Goal: Check status: Check status

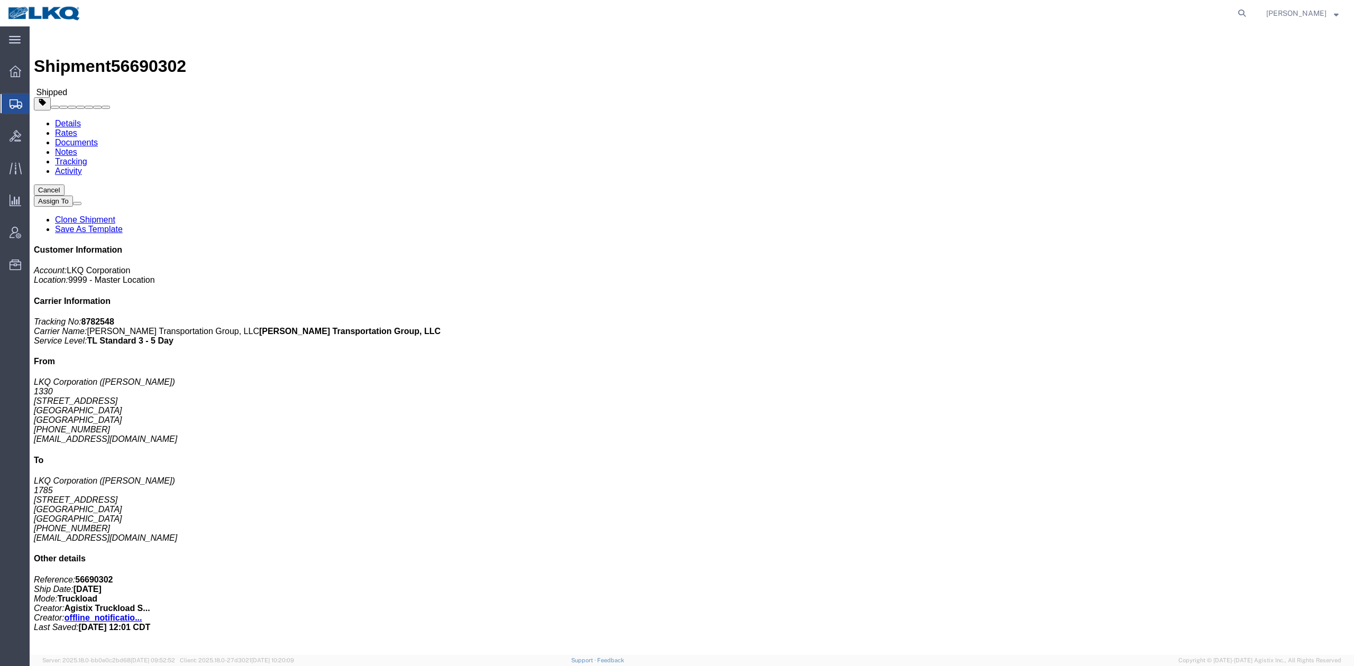
click at [0, 0] on span "Shipment Manager" at bounding box center [0, 0] width 0 height 0
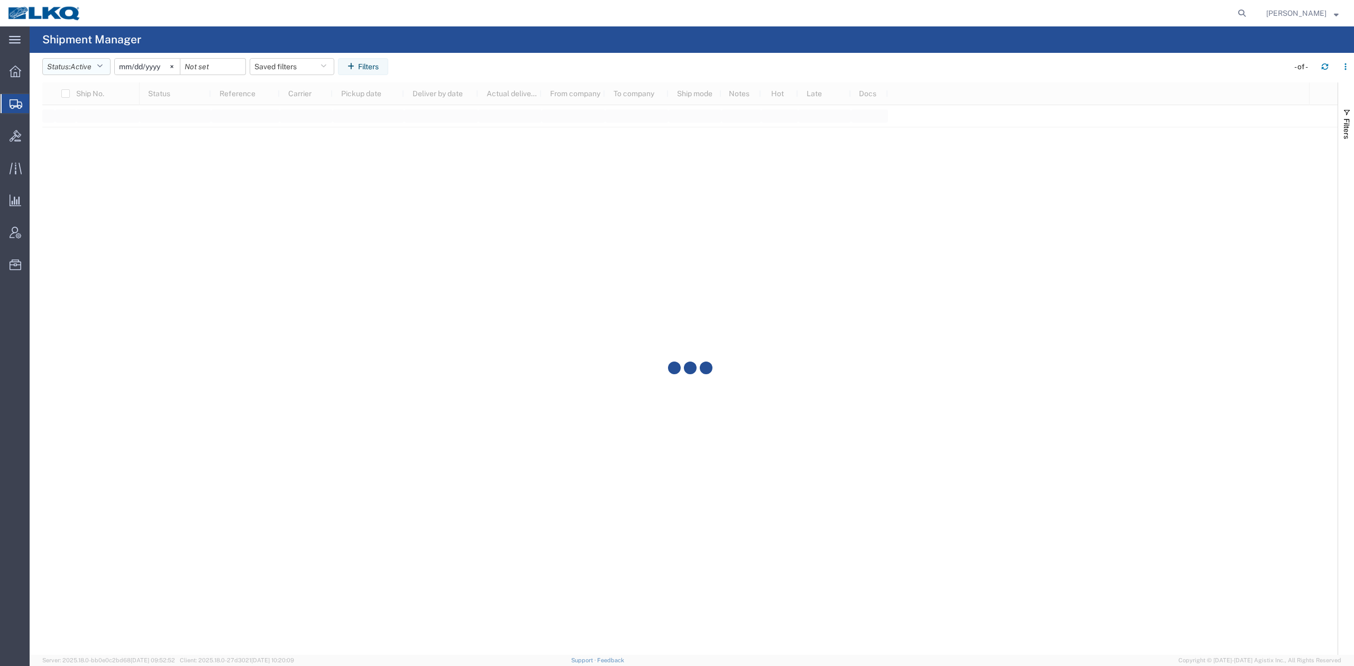
click at [91, 66] on span "Active" at bounding box center [80, 66] width 21 height 8
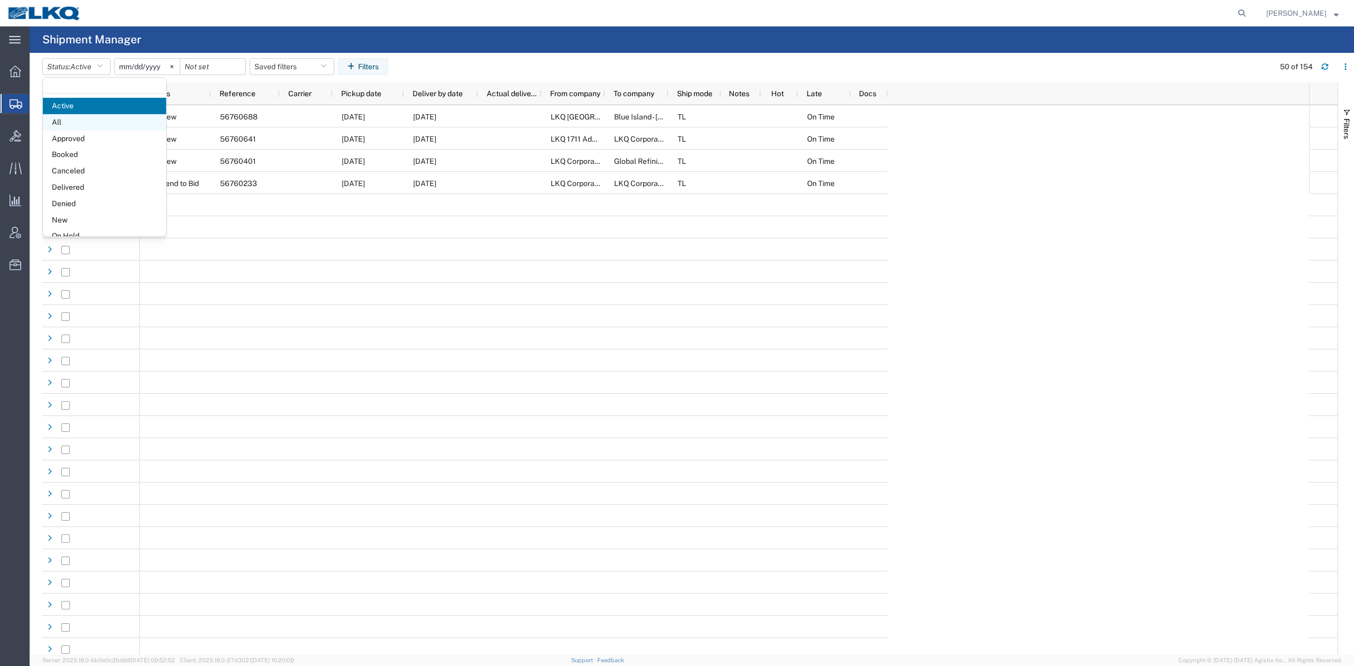
click at [74, 123] on span "All" at bounding box center [104, 122] width 123 height 16
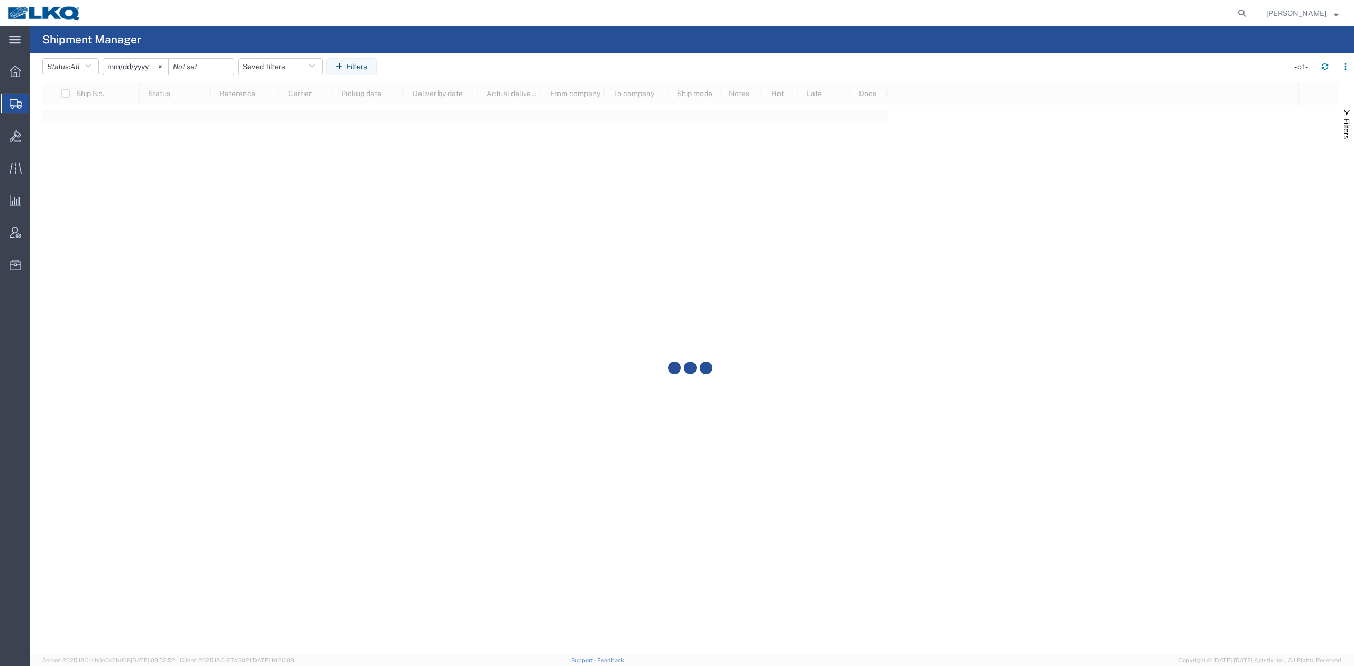
click at [136, 69] on input "2025-08-09" at bounding box center [135, 67] width 65 height 16
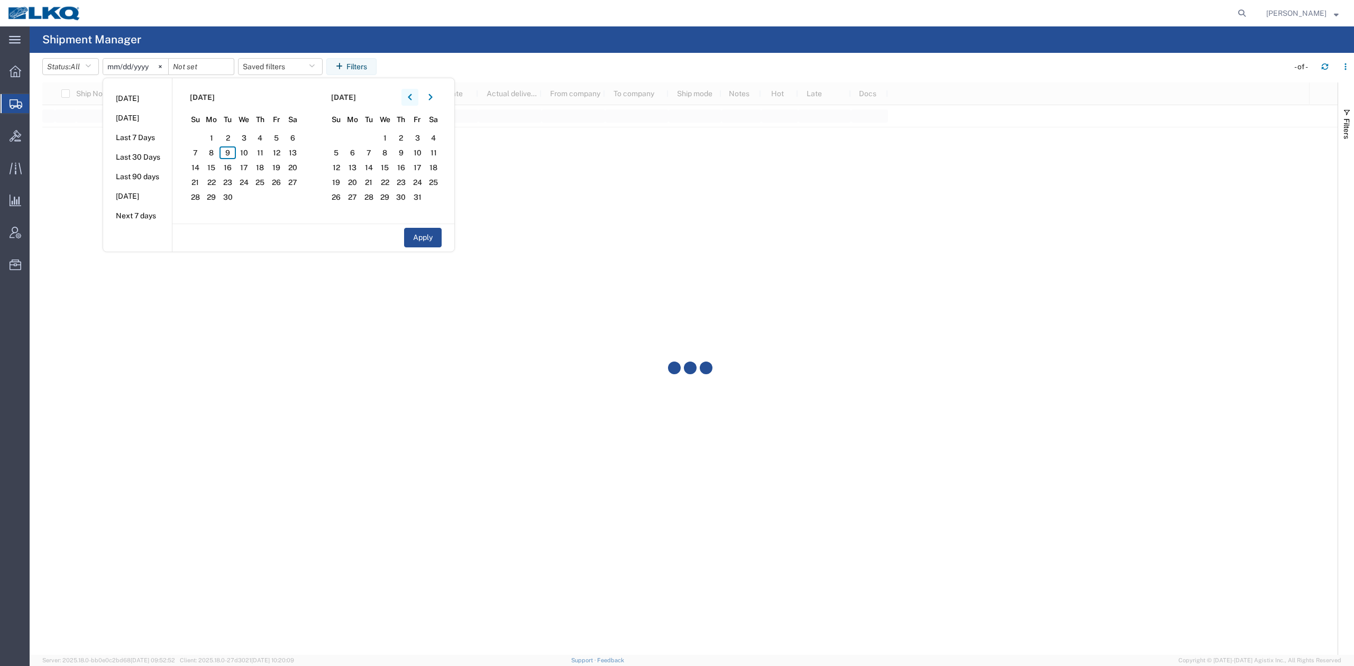
click at [407, 100] on button "button" at bounding box center [409, 97] width 17 height 17
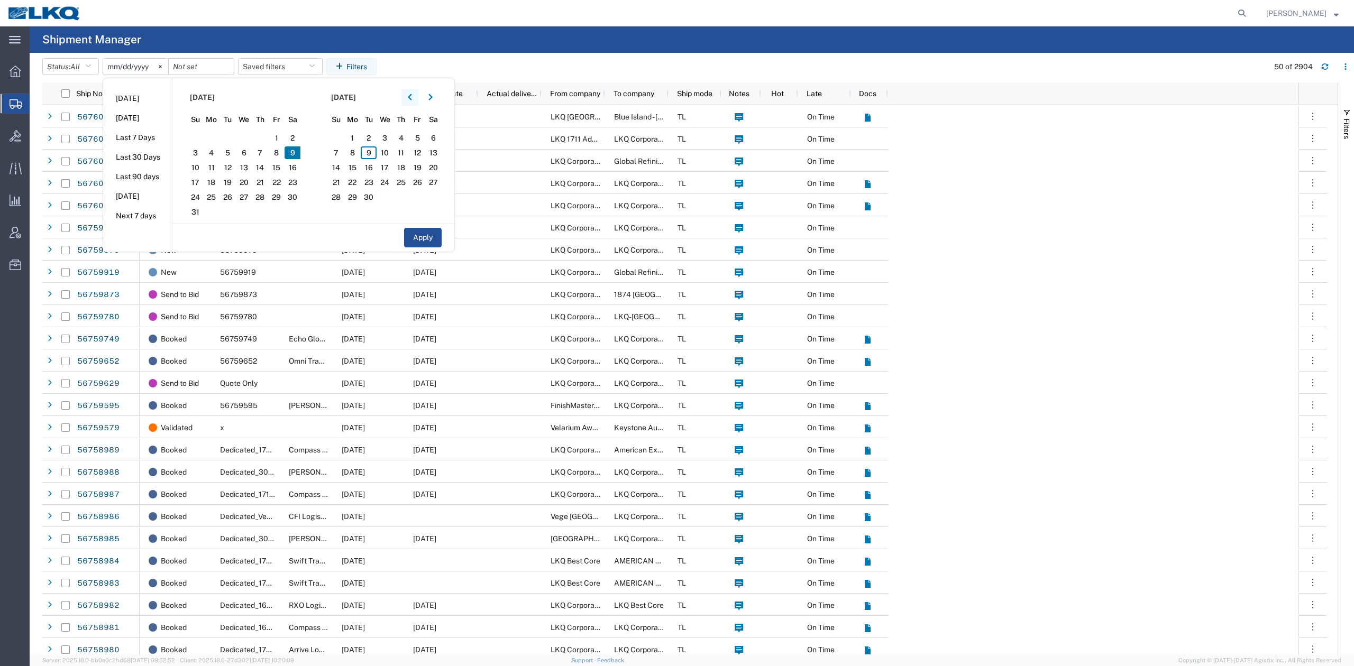
click at [417, 96] on button "button" at bounding box center [409, 97] width 17 height 17
click at [226, 138] on span "1" at bounding box center [227, 138] width 16 height 13
click at [436, 99] on button "button" at bounding box center [430, 97] width 17 height 17
click at [369, 150] on span "9" at bounding box center [369, 152] width 16 height 13
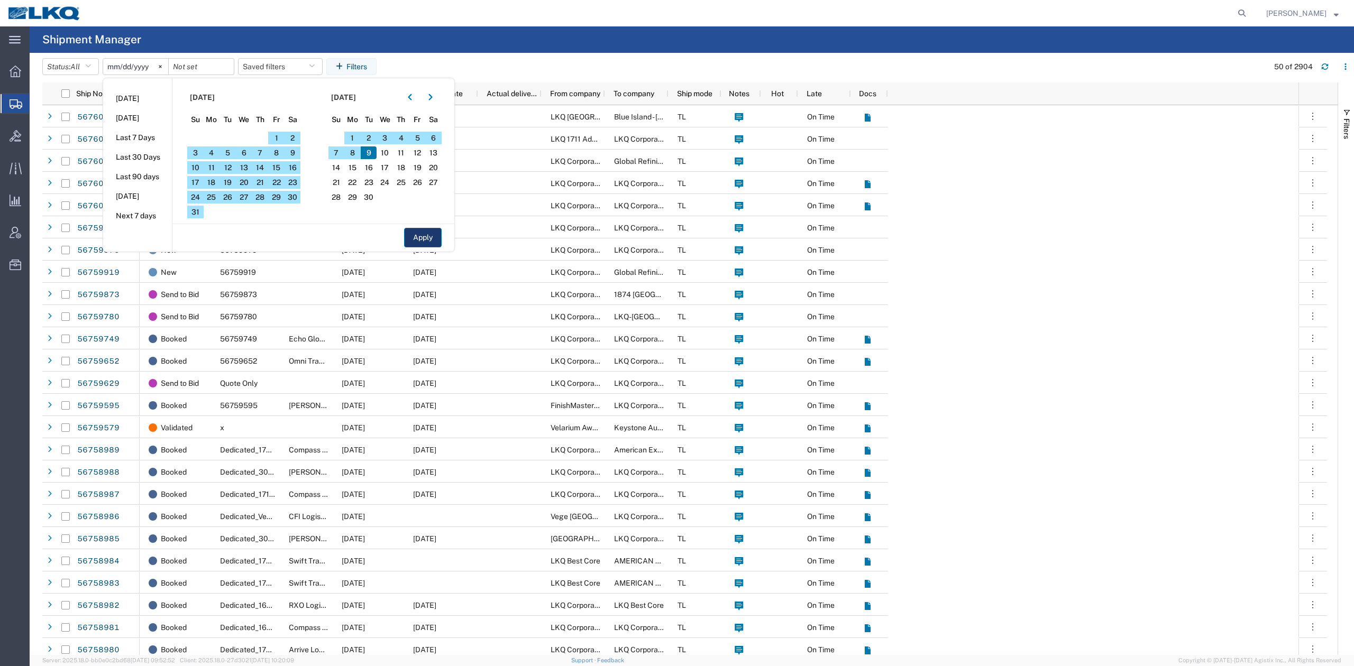
click at [420, 235] on button "Apply" at bounding box center [423, 238] width 38 height 20
type input "2025-07-01"
type input "2025-09-09"
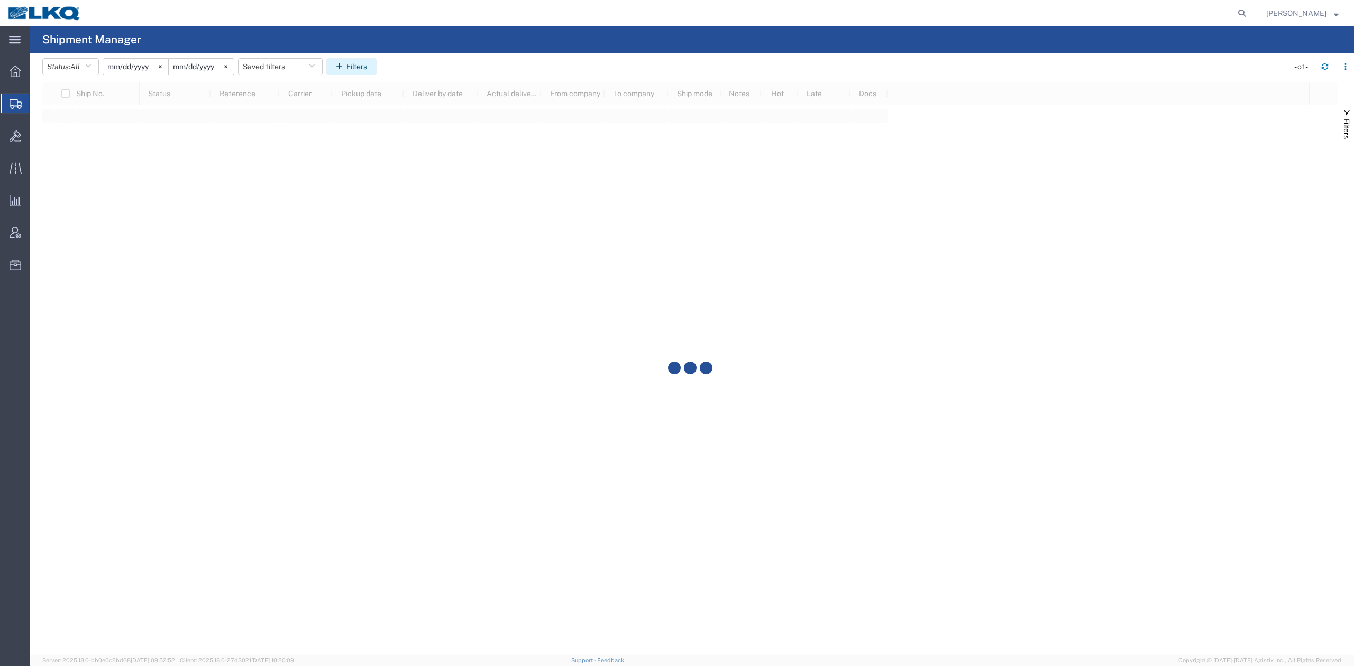
click at [352, 73] on button "Filters" at bounding box center [351, 66] width 50 height 17
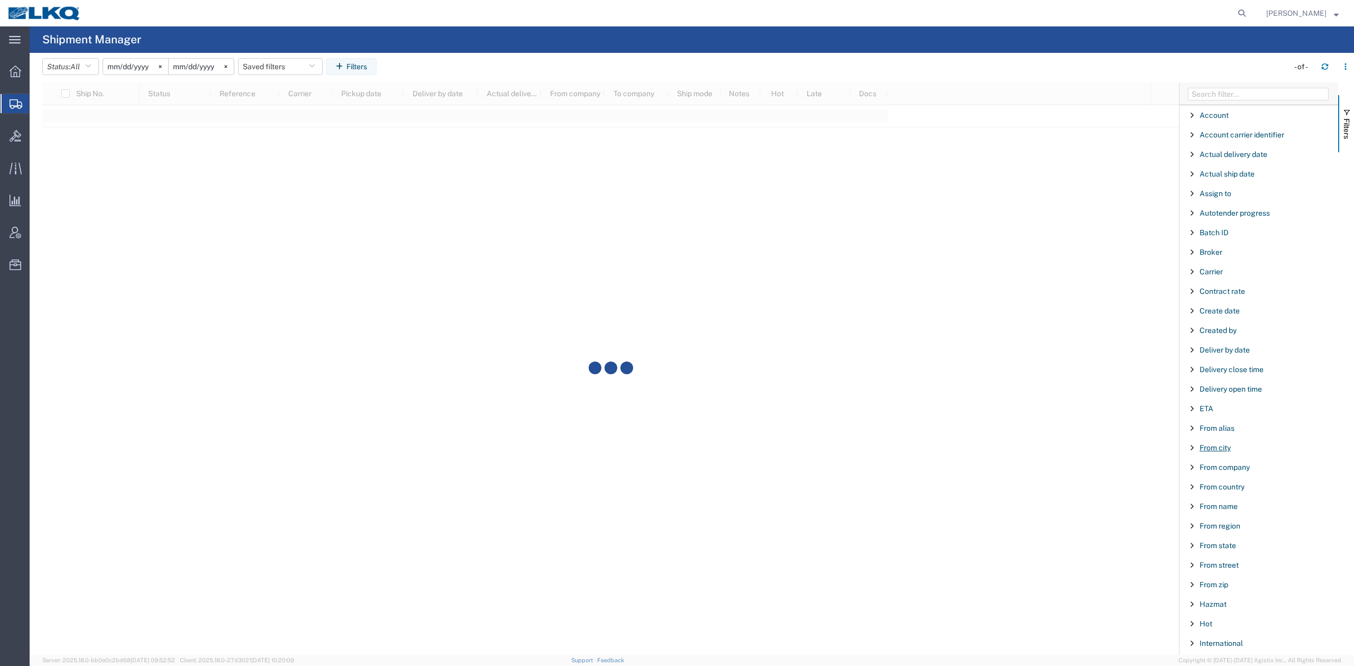
click at [1215, 452] on span "From city" at bounding box center [1214, 448] width 31 height 8
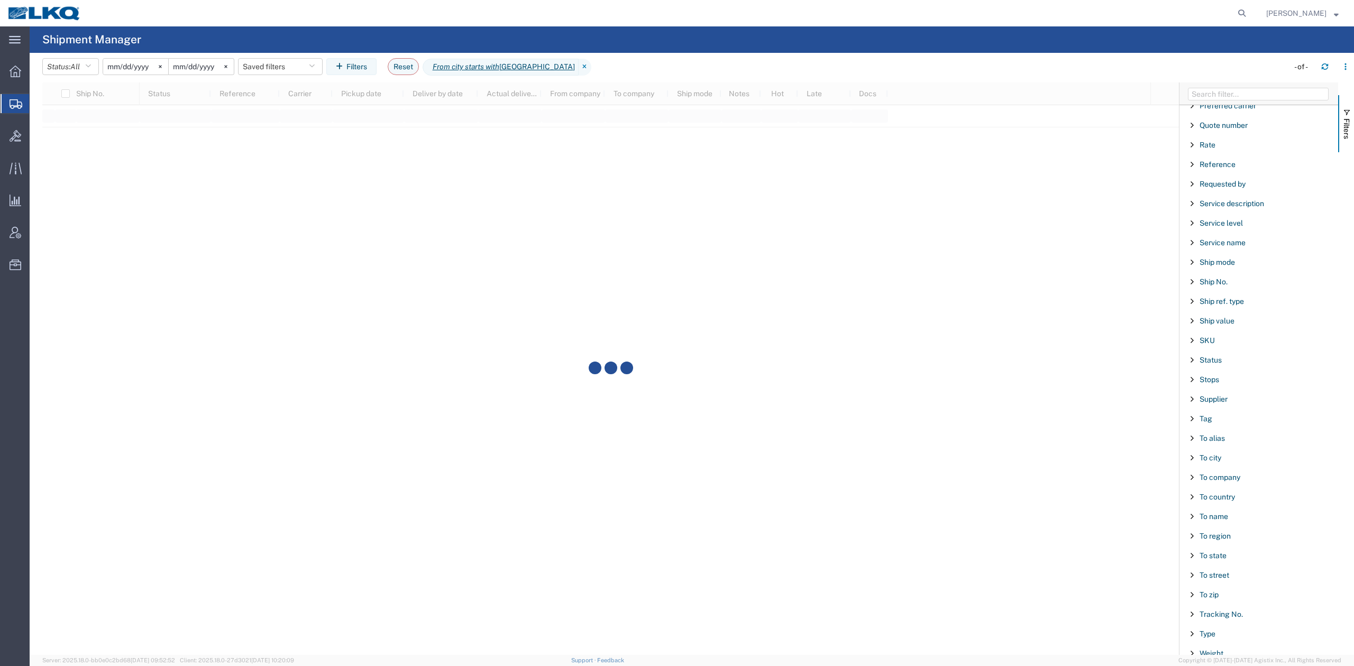
scroll to position [833, 0]
type input "atlanta"
click at [1217, 448] on span "To city" at bounding box center [1210, 450] width 22 height 8
type input "crystal river"
click at [834, 36] on agx-page-header "Shipment Manager" at bounding box center [692, 39] width 1324 height 26
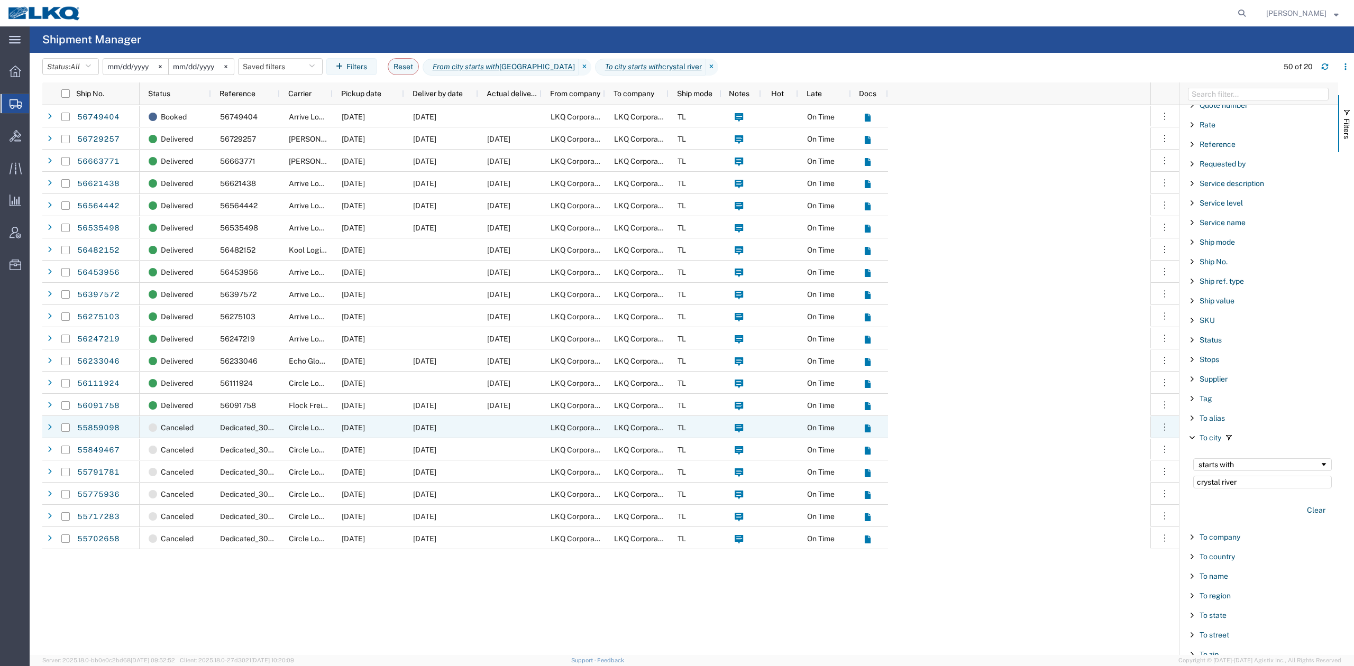
click at [371, 435] on div "07/16/2025" at bounding box center [368, 427] width 71 height 22
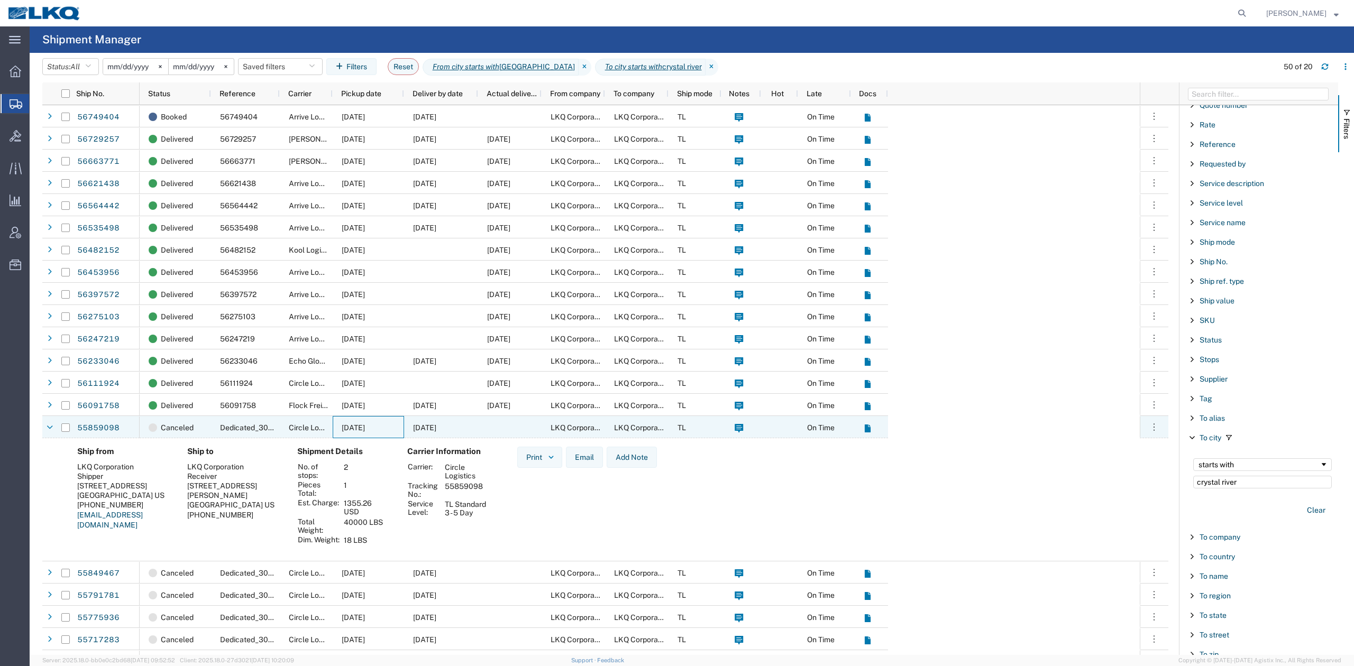
click at [371, 435] on div "07/16/2025" at bounding box center [368, 427] width 71 height 22
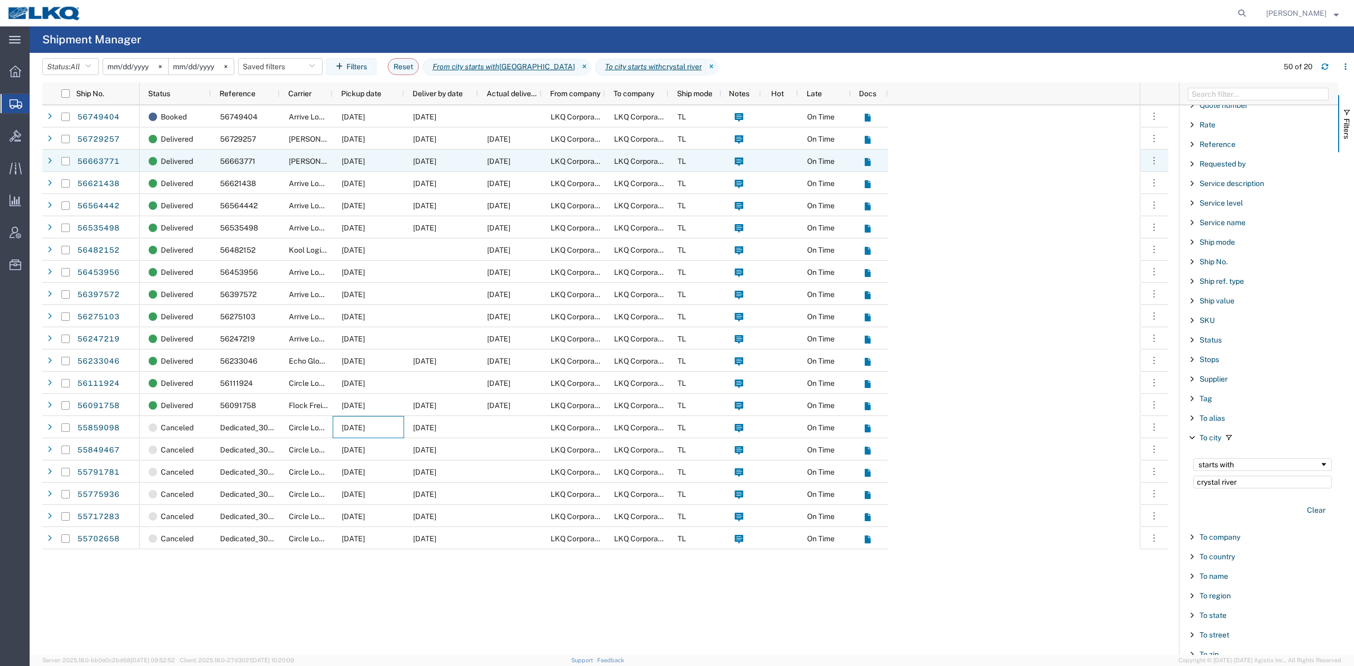
click at [365, 164] on span "09/02/2025" at bounding box center [353, 161] width 23 height 8
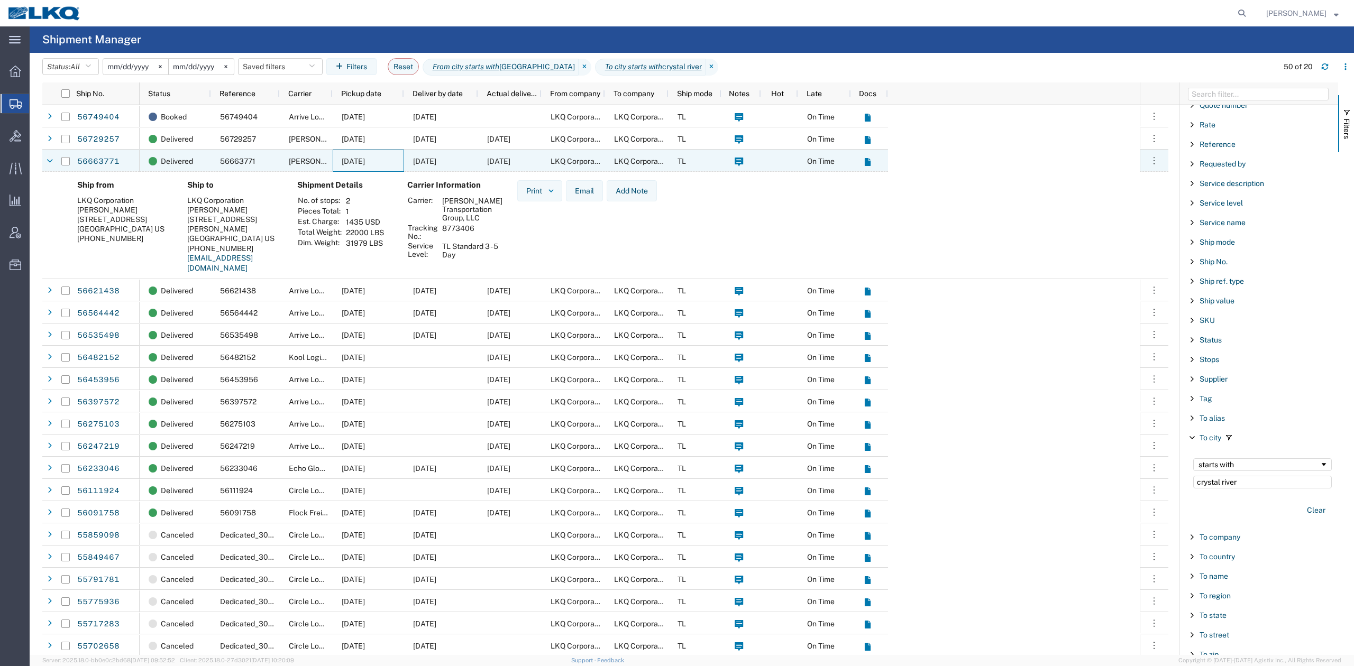
click at [365, 164] on span "09/02/2025" at bounding box center [353, 161] width 23 height 8
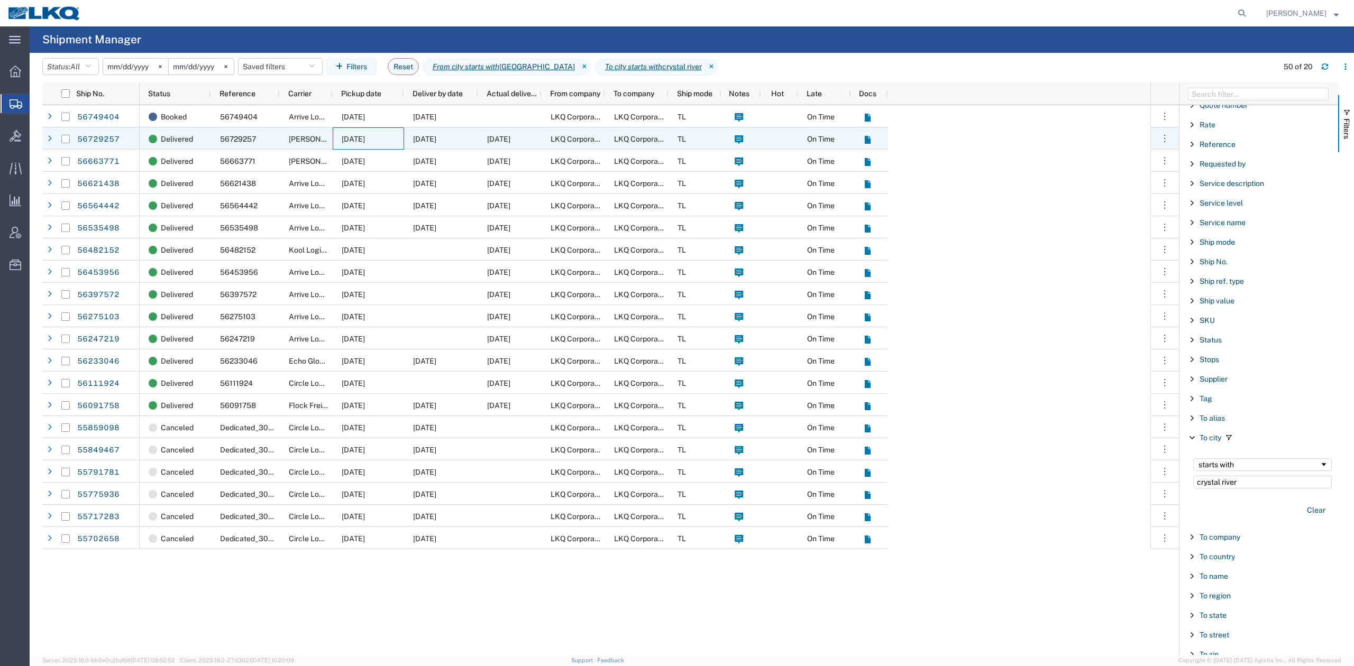
click at [351, 135] on span "[DATE]" at bounding box center [353, 139] width 23 height 8
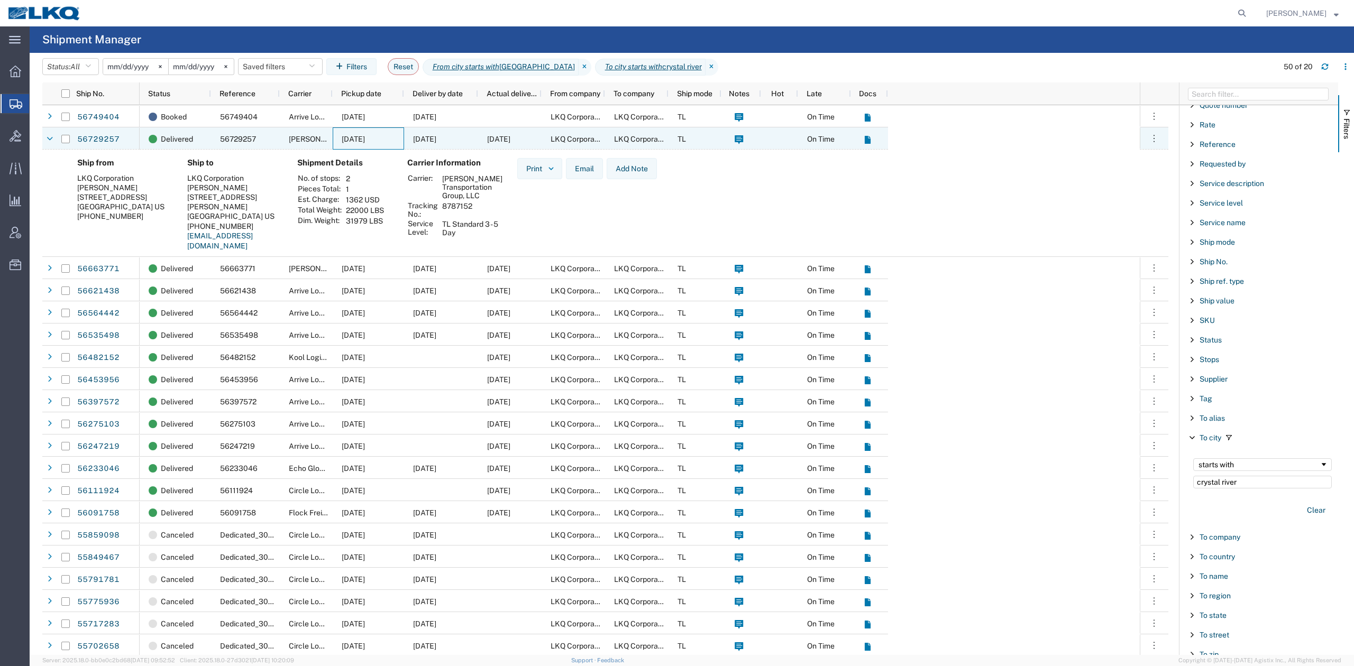
click at [351, 135] on span "[DATE]" at bounding box center [353, 139] width 23 height 8
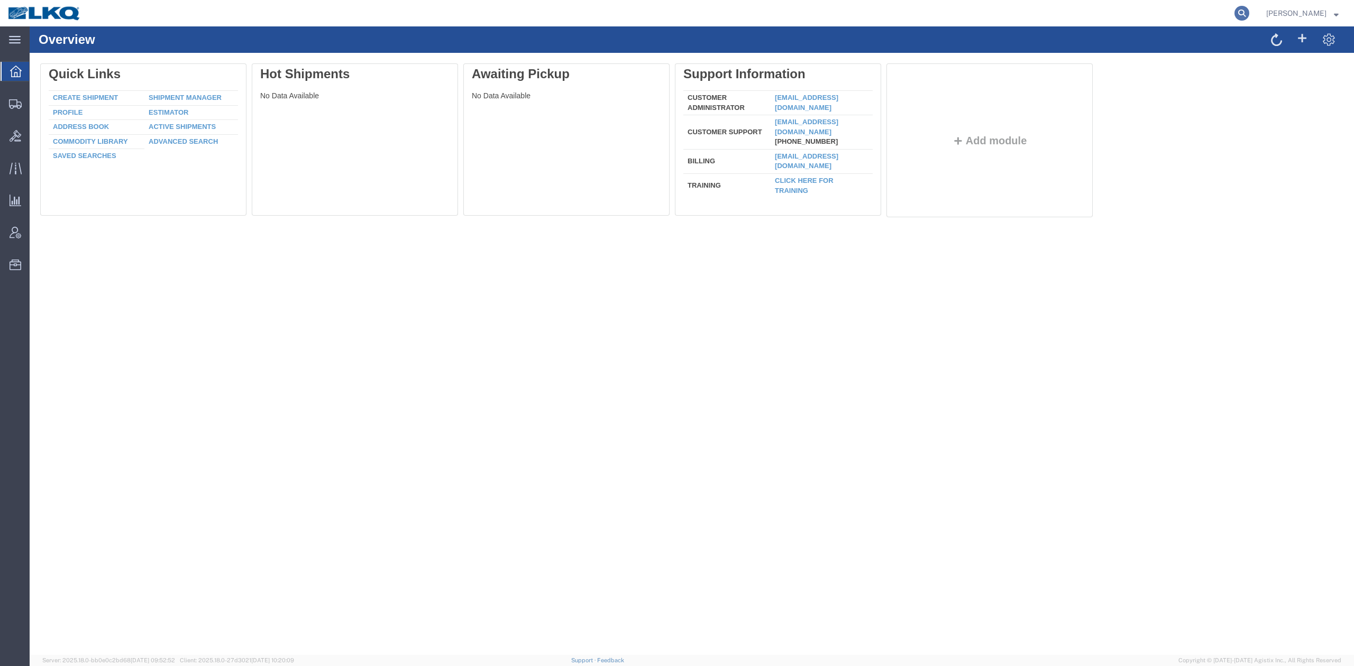
click at [1249, 11] on icon at bounding box center [1241, 13] width 15 height 15
click at [1036, 11] on input "search" at bounding box center [1073, 13] width 321 height 25
paste input "56749404"
type input "56749404"
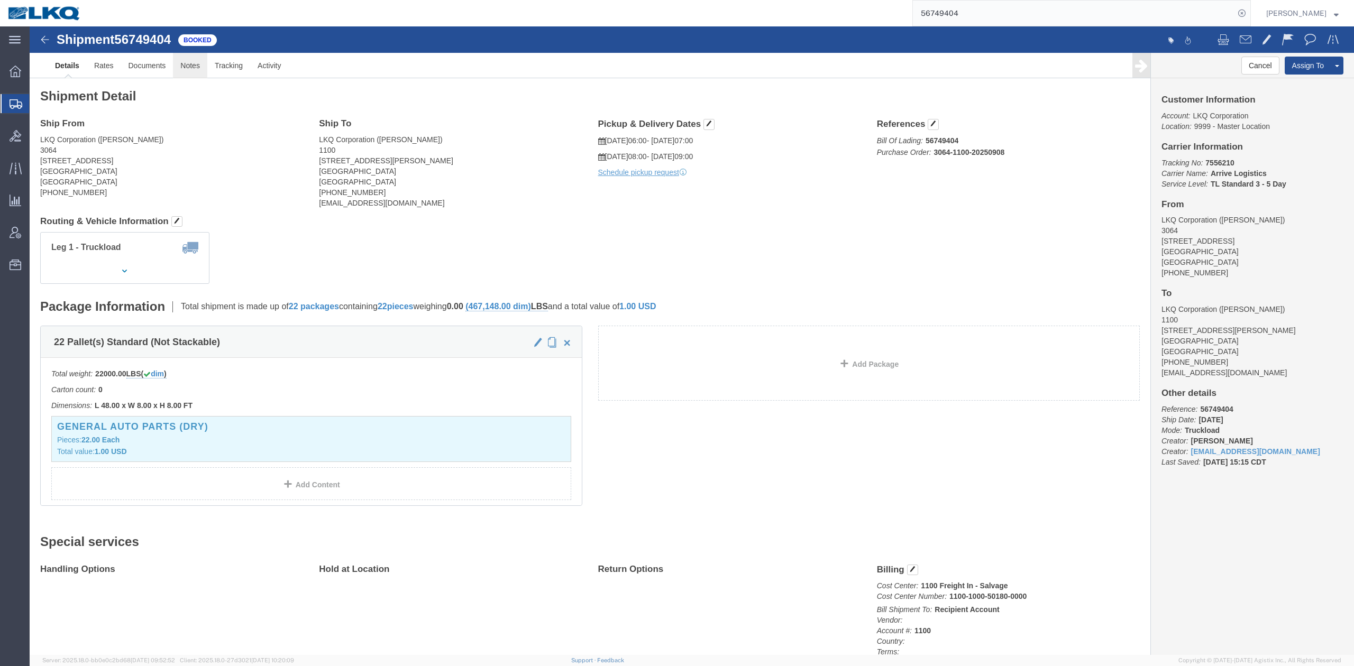
click link "Notes"
